Goal: Task Accomplishment & Management: Use online tool/utility

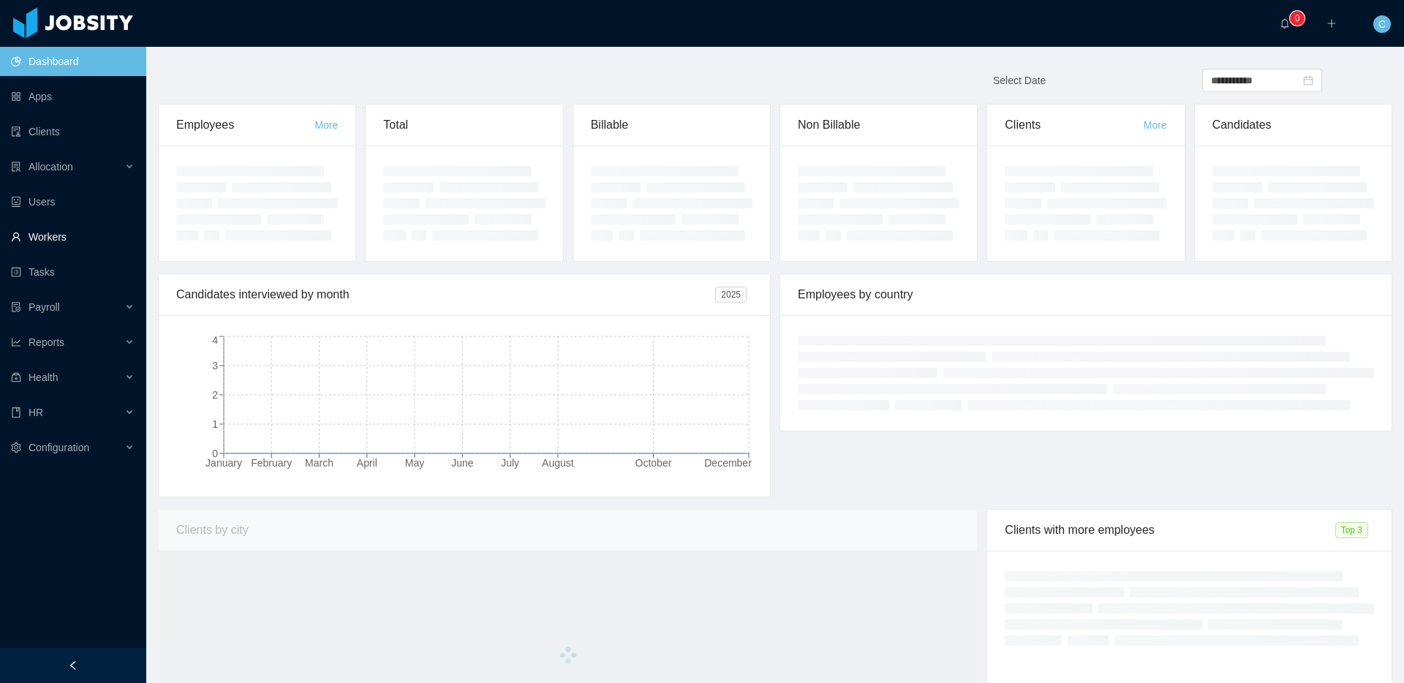
click at [54, 227] on link "Workers" at bounding box center [73, 236] width 124 height 29
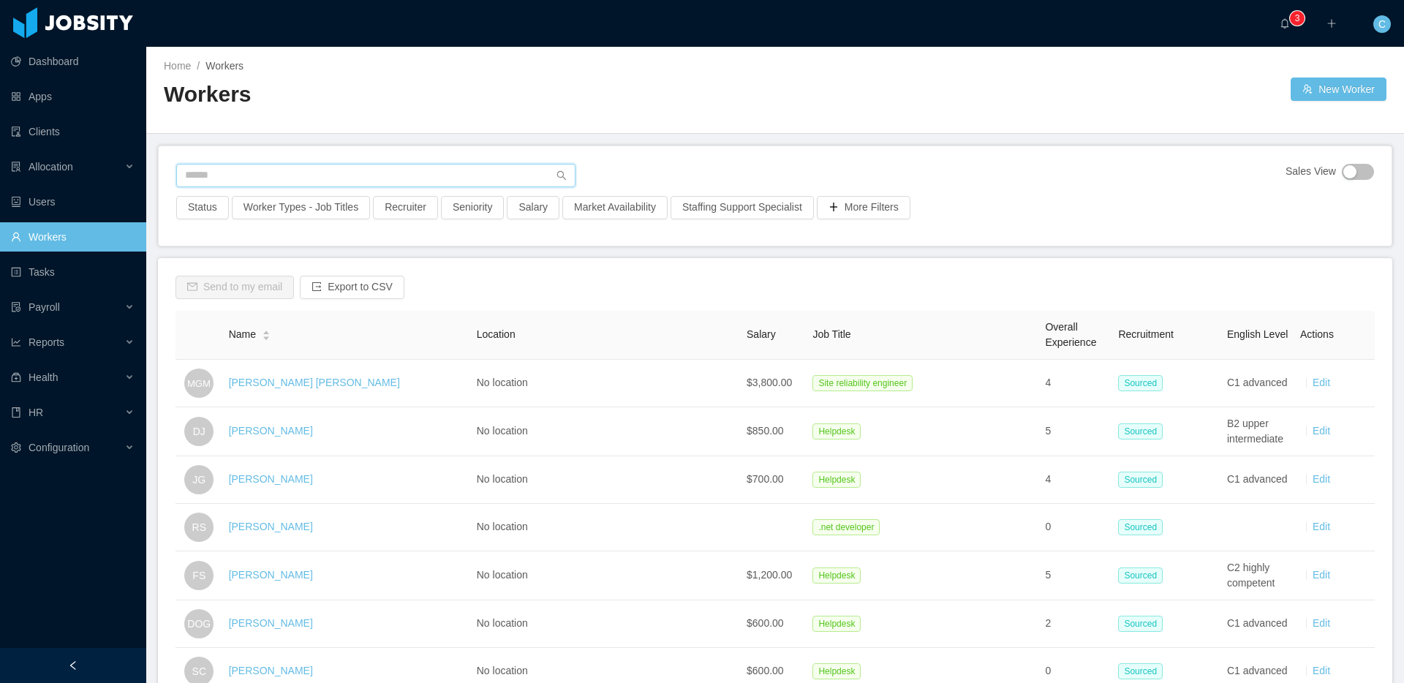
click at [230, 178] on input "text" at bounding box center [375, 175] width 399 height 23
paste input "**********"
type input "**********"
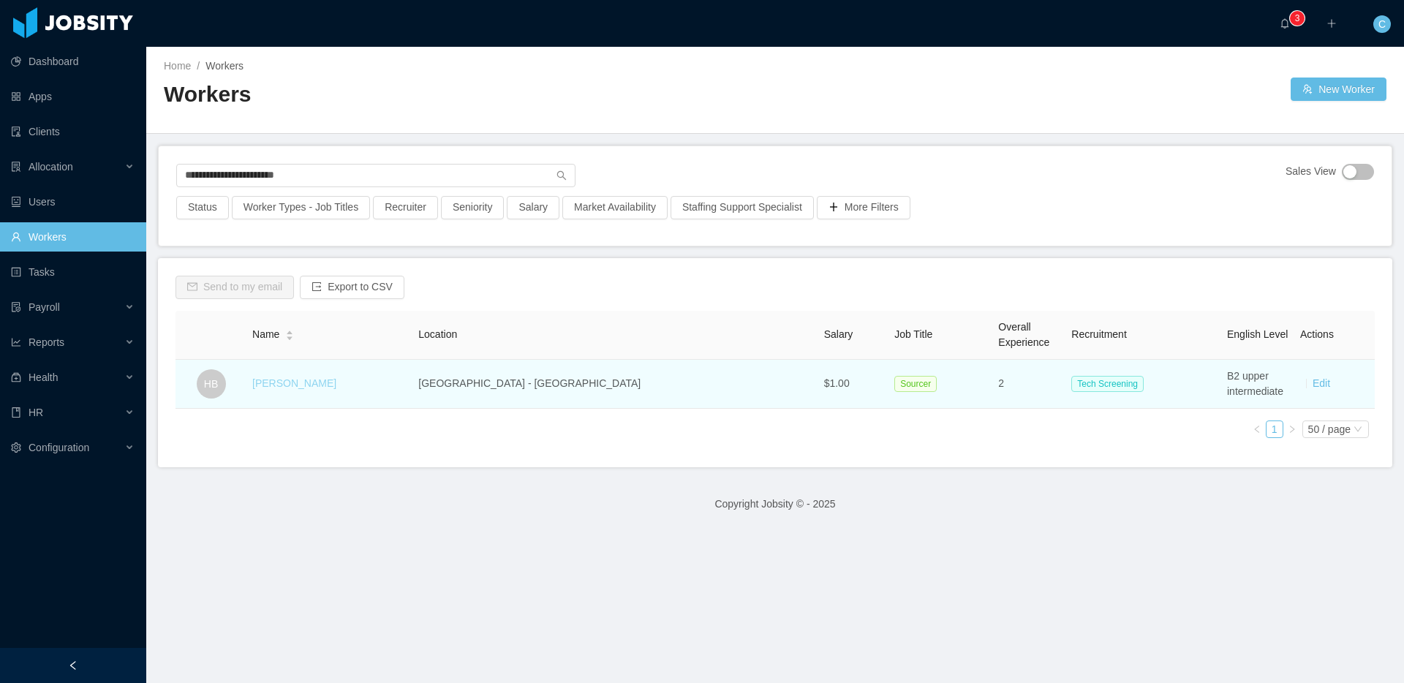
click at [305, 385] on link "Hellyn Borim" at bounding box center [294, 383] width 84 height 12
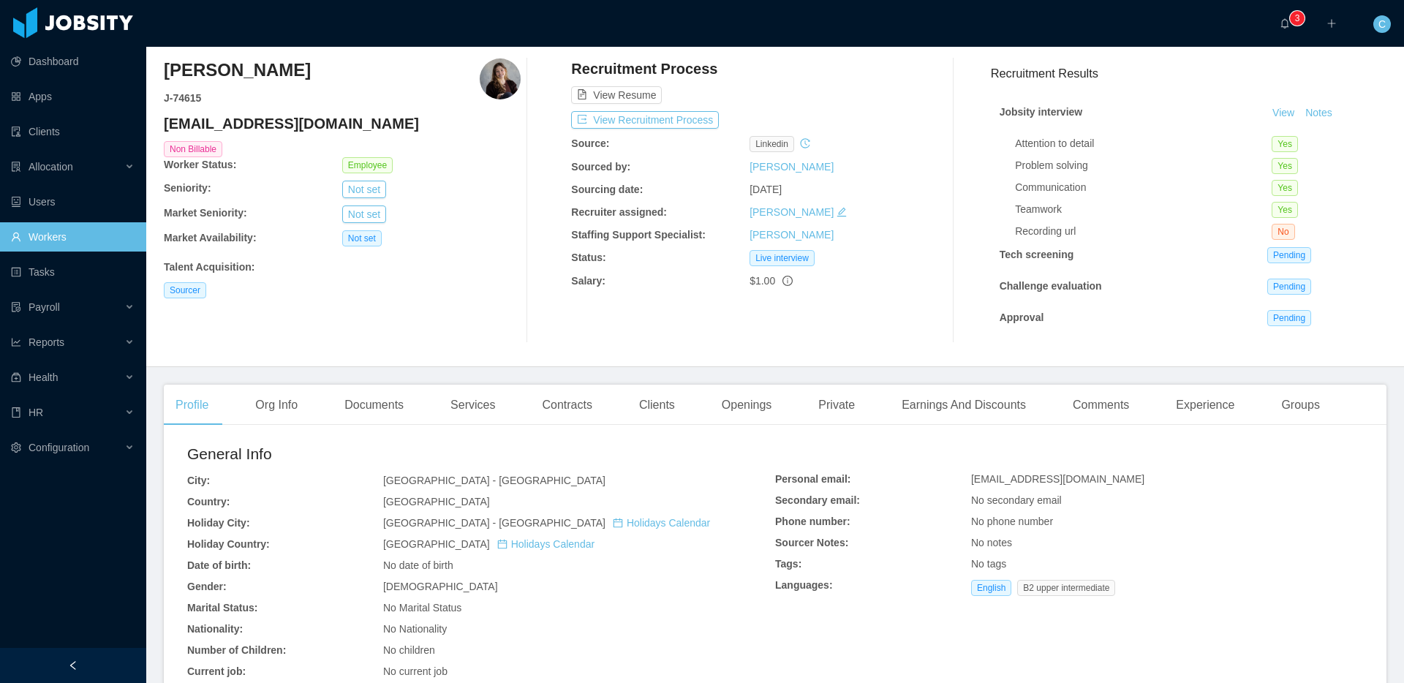
scroll to position [43, 0]
click at [483, 411] on div "Services" at bounding box center [473, 405] width 68 height 41
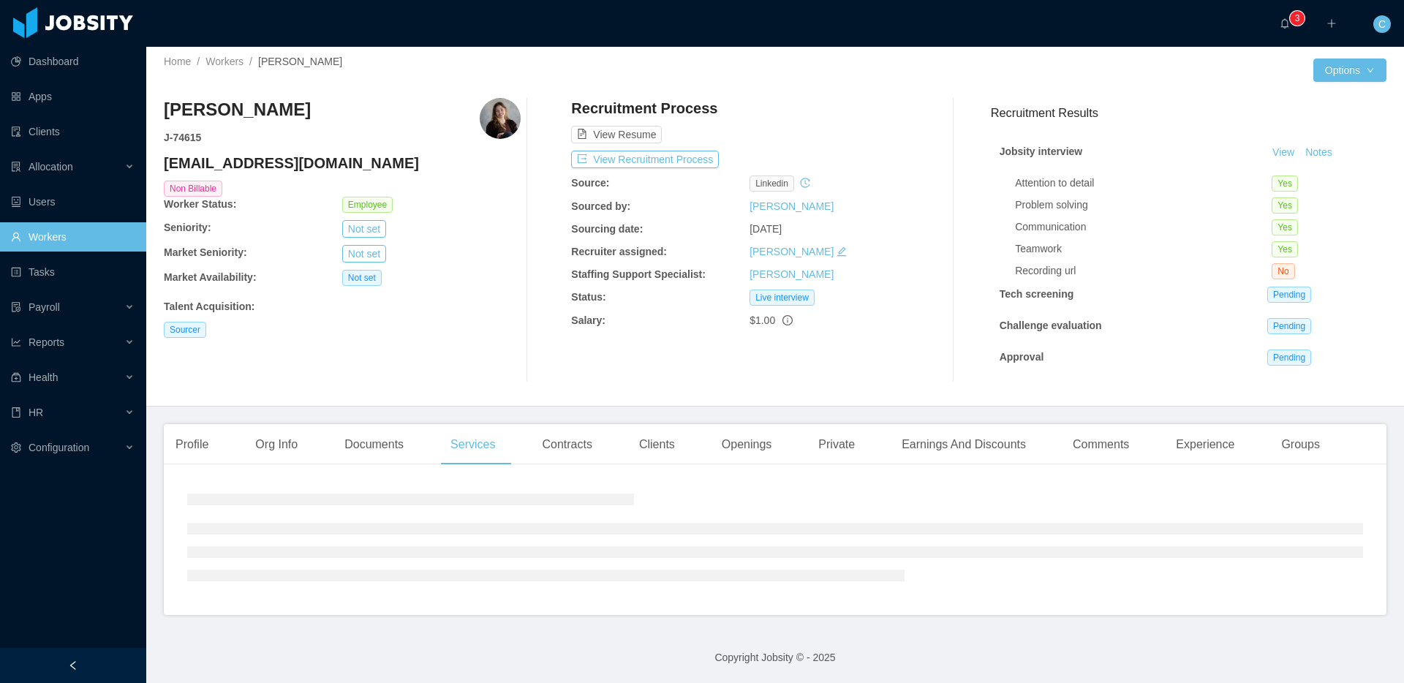
scroll to position [32, 0]
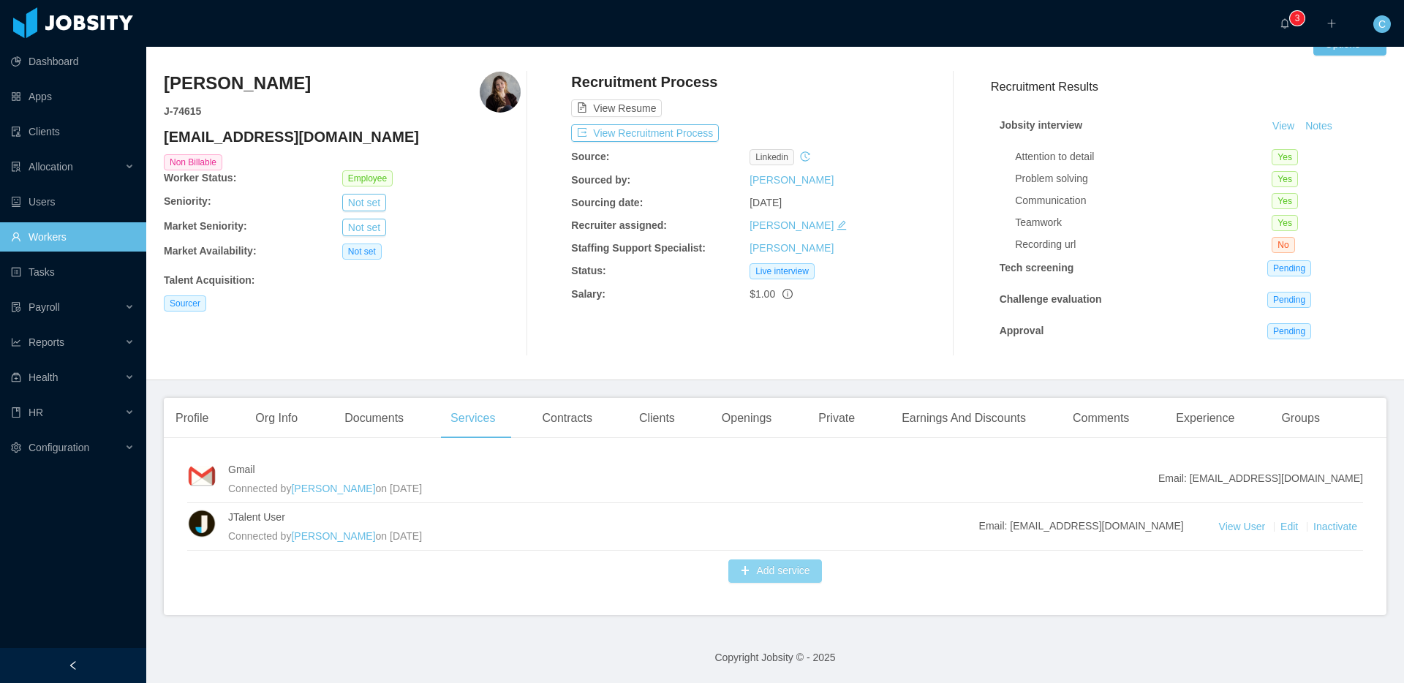
click at [758, 562] on button "Add service" at bounding box center [774, 570] width 93 height 23
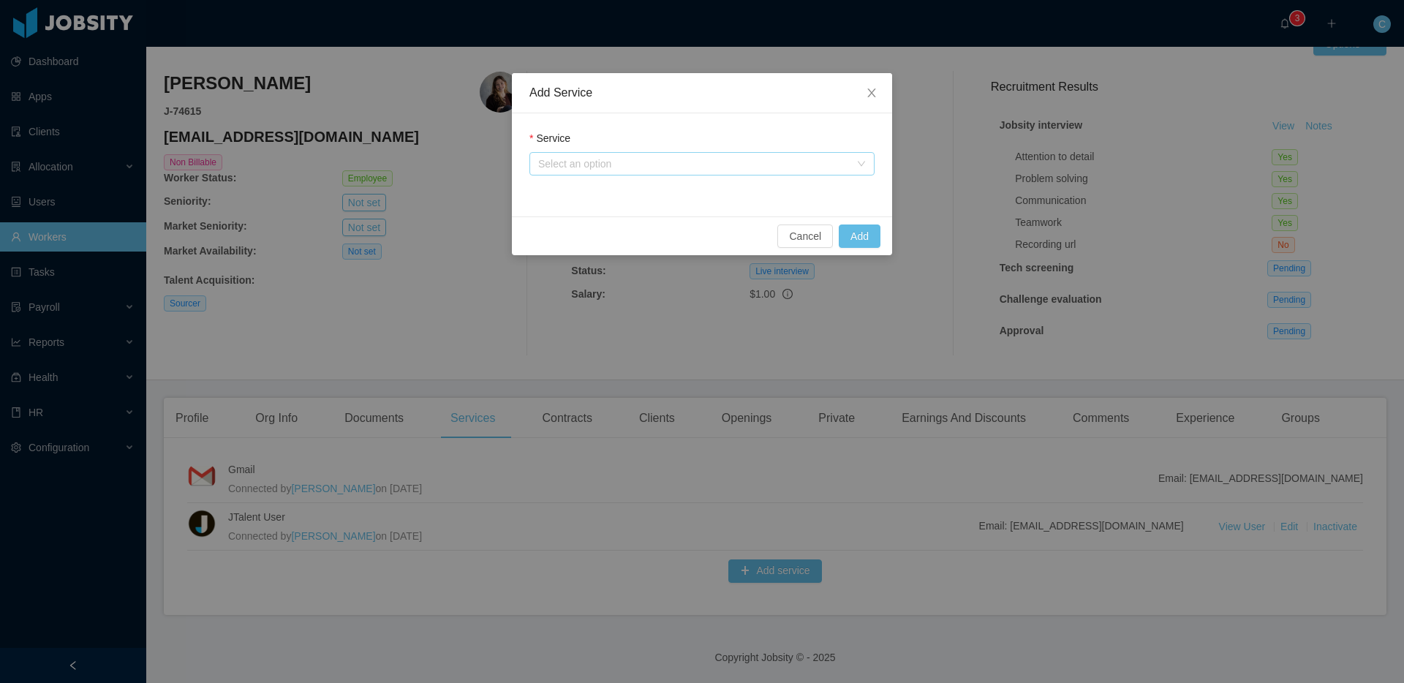
click at [582, 164] on div "Select an option" at bounding box center [694, 163] width 312 height 15
click at [583, 189] on li "Jobsity app user" at bounding box center [701, 192] width 345 height 23
click at [873, 239] on button "Add" at bounding box center [860, 235] width 42 height 23
